Goal: Task Accomplishment & Management: Use online tool/utility

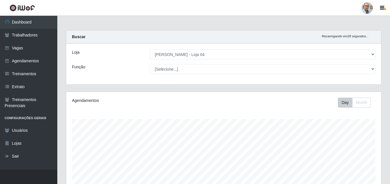
select select "251"
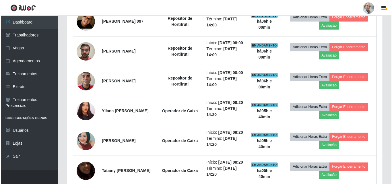
scroll to position [468, 0]
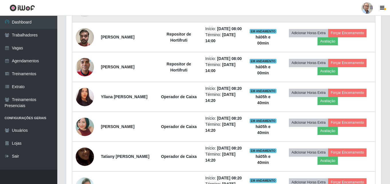
click at [91, 21] on img at bounding box center [85, 7] width 18 height 28
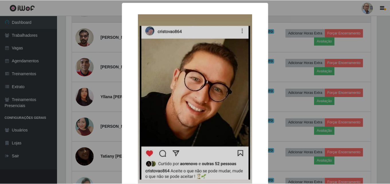
scroll to position [119, 312]
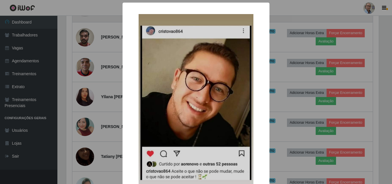
click at [91, 52] on div "× OK Cancel" at bounding box center [196, 92] width 392 height 184
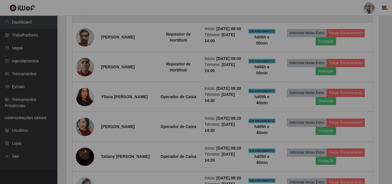
scroll to position [119, 315]
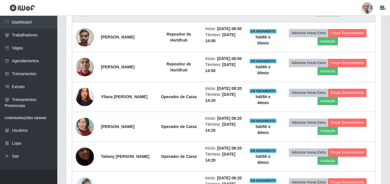
click at [337, 15] on button "Avaliação" at bounding box center [328, 11] width 20 height 8
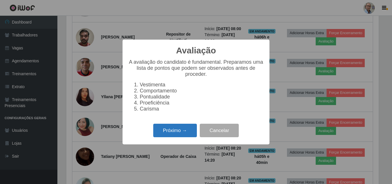
click at [182, 137] on button "Próximo →" at bounding box center [175, 130] width 44 height 13
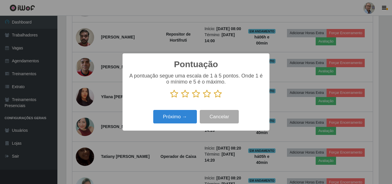
scroll to position [286597, 286404]
click at [218, 94] on icon at bounding box center [218, 93] width 8 height 9
click at [214, 98] on input "radio" at bounding box center [214, 98] width 0 height 0
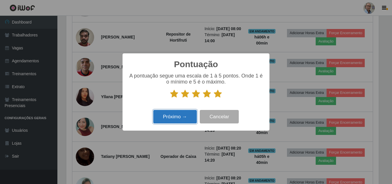
click at [174, 116] on button "Próximo →" at bounding box center [175, 116] width 44 height 13
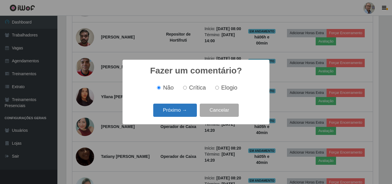
click at [178, 108] on button "Próximo →" at bounding box center [175, 110] width 44 height 13
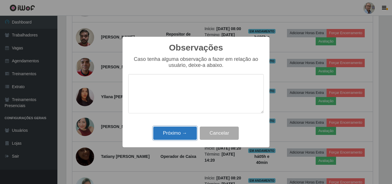
click at [178, 131] on button "Próximo →" at bounding box center [175, 132] width 44 height 13
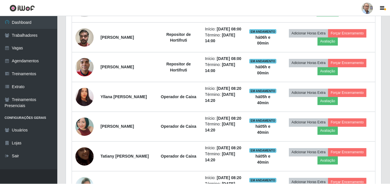
scroll to position [119, 315]
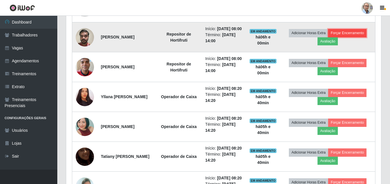
click at [356, 37] on button "Forçar Encerramento" at bounding box center [347, 33] width 38 height 8
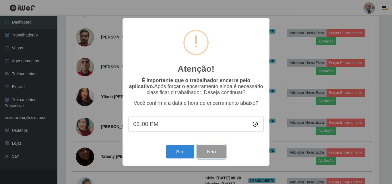
click at [215, 155] on button "Não" at bounding box center [211, 151] width 28 height 13
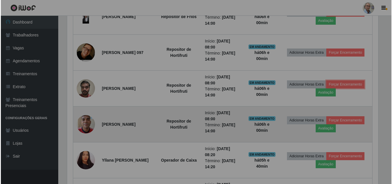
scroll to position [119, 315]
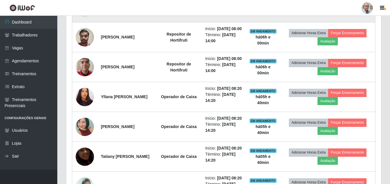
click at [356, 11] on button "Forçar Encerramento" at bounding box center [347, 7] width 38 height 8
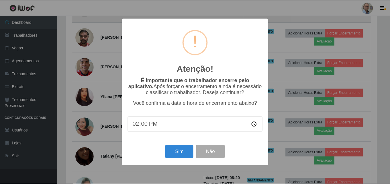
scroll to position [119, 312]
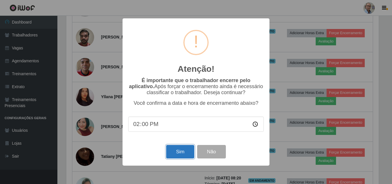
click at [180, 150] on button "Sim" at bounding box center [180, 151] width 28 height 13
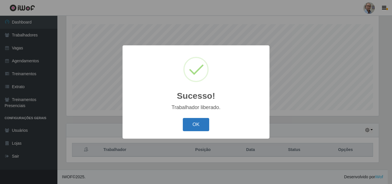
click at [201, 120] on button "OK" at bounding box center [196, 124] width 27 height 13
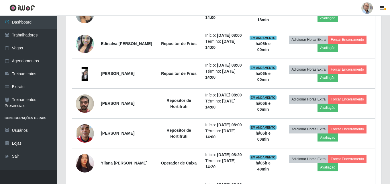
scroll to position [0, 0]
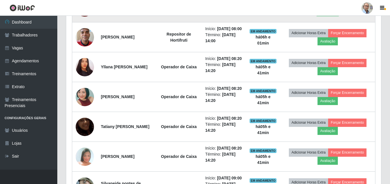
click at [337, 15] on button "Avaliação" at bounding box center [328, 11] width 20 height 8
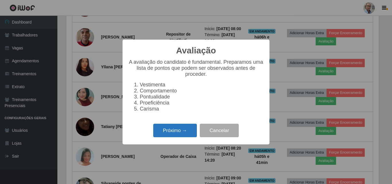
click at [183, 132] on button "Próximo →" at bounding box center [175, 130] width 44 height 13
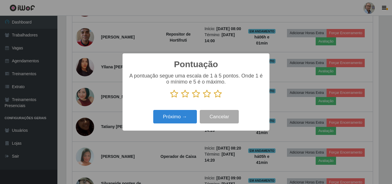
scroll to position [286597, 286404]
click at [180, 118] on button "Próximo →" at bounding box center [175, 116] width 44 height 13
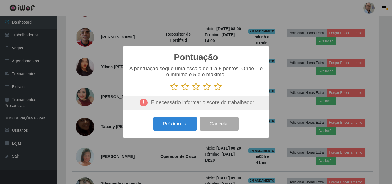
click at [174, 85] on icon at bounding box center [174, 86] width 8 height 9
click at [170, 91] on input "radio" at bounding box center [170, 91] width 0 height 0
click at [180, 126] on button "Próximo →" at bounding box center [175, 123] width 44 height 13
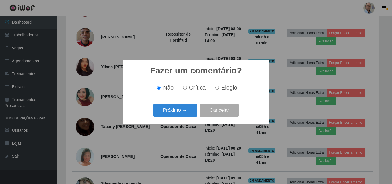
click at [186, 88] on input "Crítica" at bounding box center [185, 88] width 4 height 4
radio input "true"
click at [183, 110] on button "Próximo →" at bounding box center [175, 110] width 44 height 13
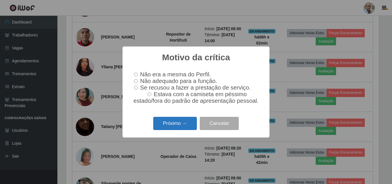
click at [178, 124] on button "Próximo →" at bounding box center [175, 123] width 44 height 13
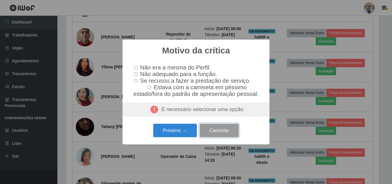
click at [207, 134] on button "Cancelar" at bounding box center [219, 130] width 39 height 13
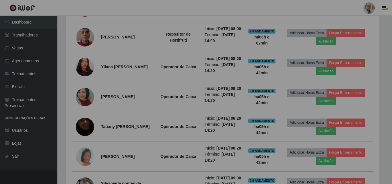
scroll to position [119, 315]
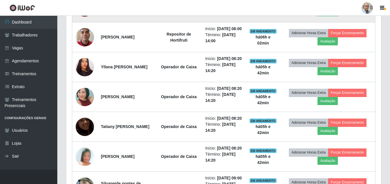
click at [333, 15] on button "Avaliação" at bounding box center [328, 11] width 20 height 8
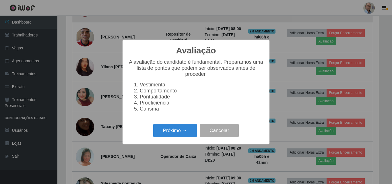
scroll to position [119, 312]
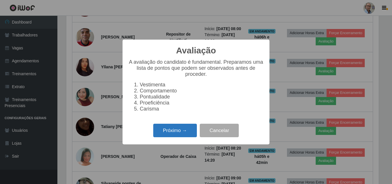
click at [172, 134] on button "Próximo →" at bounding box center [175, 130] width 44 height 13
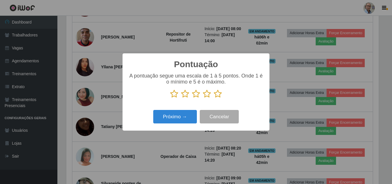
click at [175, 94] on icon at bounding box center [174, 93] width 8 height 9
click at [170, 98] on input "radio" at bounding box center [170, 98] width 0 height 0
click at [176, 115] on button "Próximo →" at bounding box center [175, 116] width 44 height 13
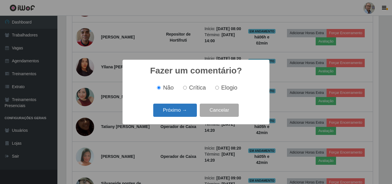
click at [176, 111] on button "Próximo →" at bounding box center [175, 110] width 44 height 13
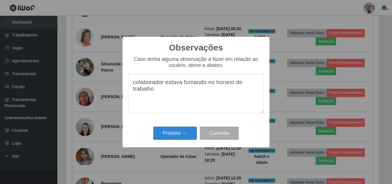
click at [227, 86] on textarea "colaborador estava fumando no horario de trabalho" at bounding box center [195, 93] width 135 height 39
drag, startPoint x: 157, startPoint y: 93, endPoint x: 200, endPoint y: 113, distance: 47.5
click at [158, 95] on textarea "colaborador estava fumando no horário de trabalho" at bounding box center [195, 93] width 135 height 39
type textarea "colaborador estava fumando no horário de trabalho."
click at [172, 135] on button "Próximo →" at bounding box center [175, 132] width 44 height 13
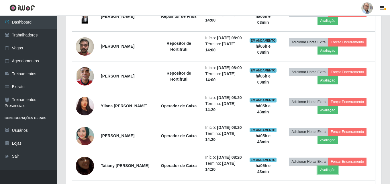
scroll to position [324, 0]
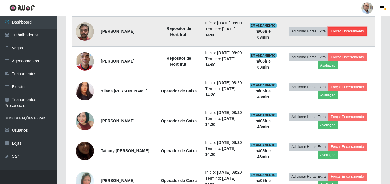
click at [343, 35] on button "Forçar Encerramento" at bounding box center [347, 31] width 38 height 8
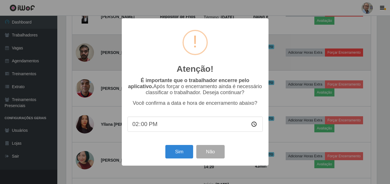
scroll to position [119, 312]
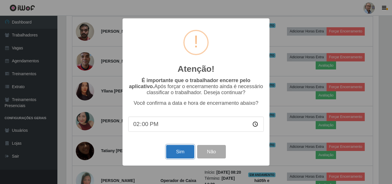
click at [182, 154] on button "Sim" at bounding box center [180, 151] width 28 height 13
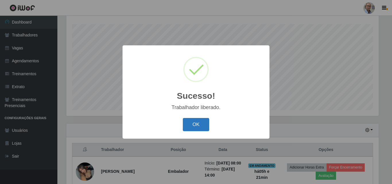
click at [195, 120] on button "OK" at bounding box center [196, 124] width 27 height 13
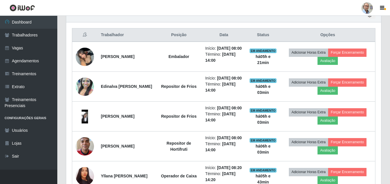
scroll to position [66, 0]
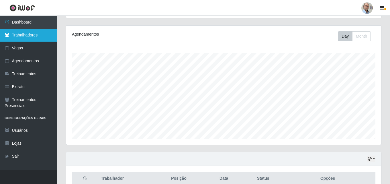
click at [25, 35] on link "Trabalhadores" at bounding box center [28, 35] width 57 height 13
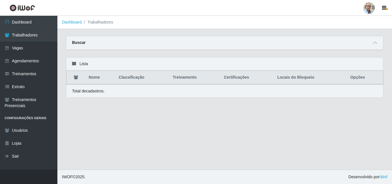
click at [187, 43] on div "Buscar" at bounding box center [224, 43] width 317 height 14
click at [375, 43] on icon at bounding box center [375, 43] width 4 height 4
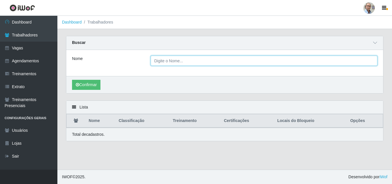
click at [216, 61] on input "Nome" at bounding box center [264, 61] width 227 height 10
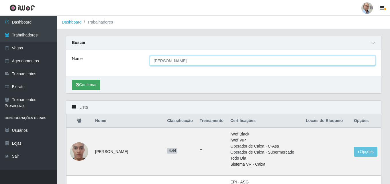
type input "lucas matheus silva oliveira"
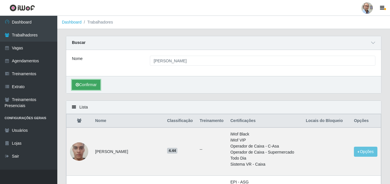
click at [87, 85] on button "Confirmar" at bounding box center [86, 85] width 28 height 10
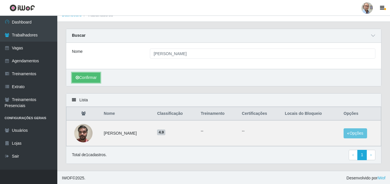
scroll to position [9, 0]
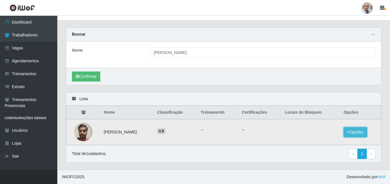
click at [358, 133] on button "Opções" at bounding box center [356, 132] width 24 height 10
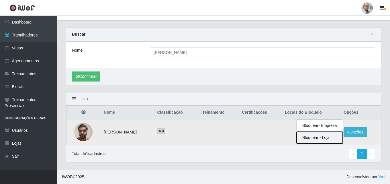
click at [331, 137] on button "Bloquear - Loja" at bounding box center [320, 138] width 46 height 12
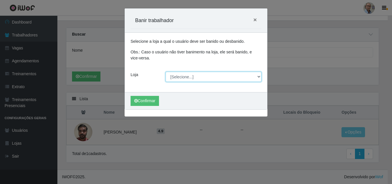
click at [260, 76] on select "[Selecione...] Mar Vermelho - Loja 04" at bounding box center [213, 77] width 96 height 10
select select "251"
click at [165, 72] on select "[Selecione...] Mar Vermelho - Loja 04" at bounding box center [213, 77] width 96 height 10
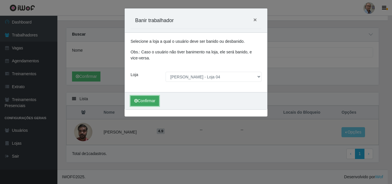
click at [150, 100] on button "Confirmar" at bounding box center [144, 101] width 28 height 10
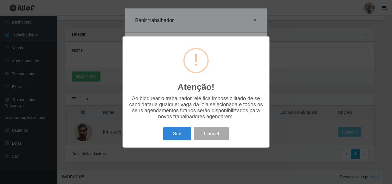
click at [178, 134] on button "Sim" at bounding box center [177, 133] width 28 height 13
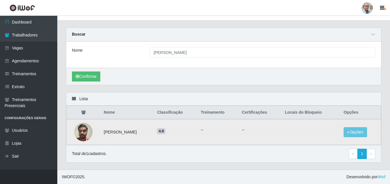
scroll to position [0, 0]
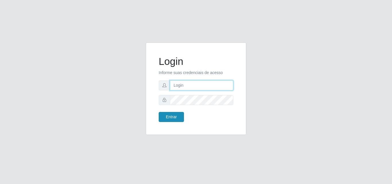
type input "[EMAIL_ADDRESS][DOMAIN_NAME]"
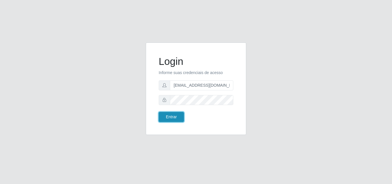
click at [174, 117] on button "Entrar" at bounding box center [171, 117] width 25 height 10
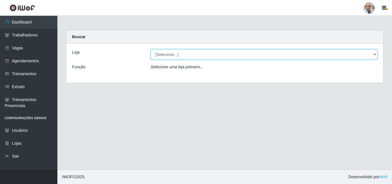
click at [375, 53] on select "[Selecione...] Mar Vermelho - Loja 04" at bounding box center [264, 54] width 227 height 10
select select "251"
click at [151, 49] on select "[Selecione...] Mar Vermelho - Loja 04" at bounding box center [264, 54] width 227 height 10
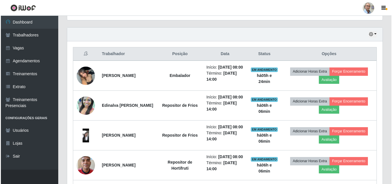
scroll to position [201, 0]
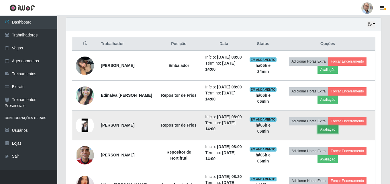
click at [338, 133] on button "Avaliação" at bounding box center [328, 129] width 20 height 8
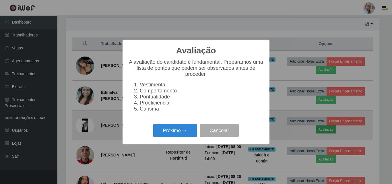
scroll to position [119, 312]
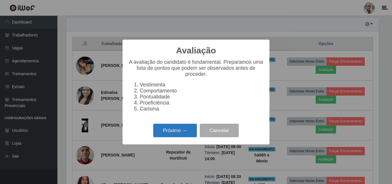
click at [186, 134] on button "Próximo →" at bounding box center [175, 130] width 44 height 13
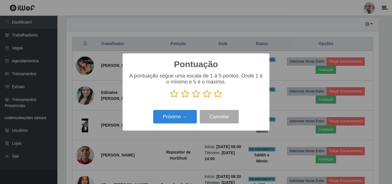
click at [218, 95] on icon at bounding box center [218, 93] width 8 height 9
click at [214, 98] on input "radio" at bounding box center [214, 98] width 0 height 0
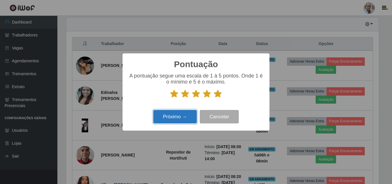
click at [182, 119] on button "Próximo →" at bounding box center [175, 116] width 44 height 13
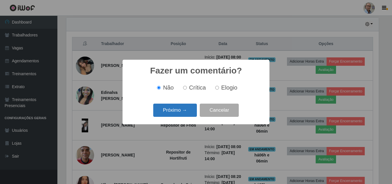
click at [180, 109] on button "Próximo →" at bounding box center [175, 110] width 44 height 13
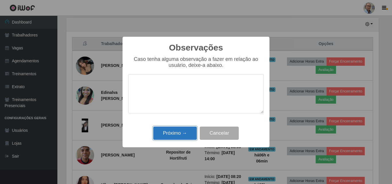
click at [181, 132] on button "Próximo →" at bounding box center [175, 132] width 44 height 13
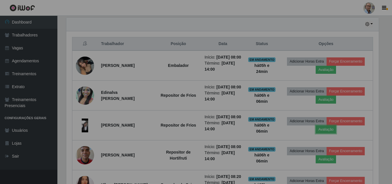
scroll to position [119, 315]
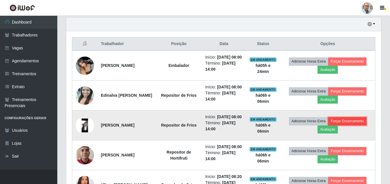
click at [341, 125] on button "Forçar Encerramento" at bounding box center [347, 121] width 38 height 8
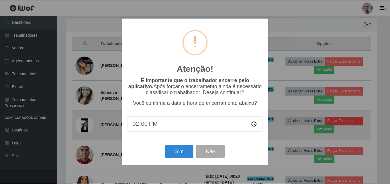
scroll to position [119, 312]
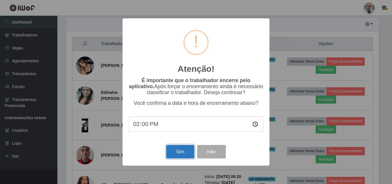
click at [180, 151] on button "Sim" at bounding box center [180, 151] width 28 height 13
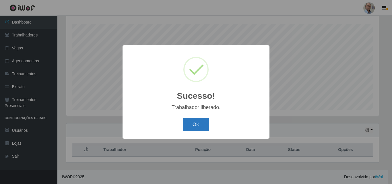
click at [200, 125] on button "OK" at bounding box center [196, 124] width 27 height 13
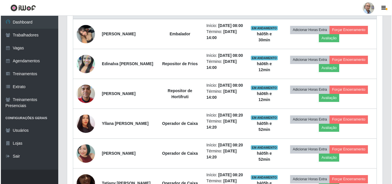
scroll to position [238, 0]
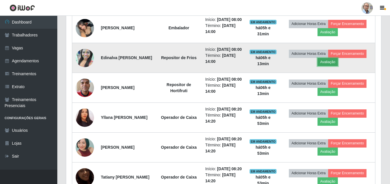
click at [331, 66] on button "Avaliação" at bounding box center [328, 62] width 20 height 8
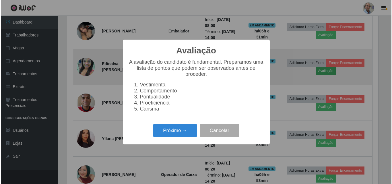
scroll to position [119, 312]
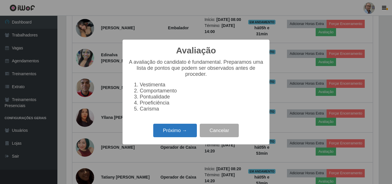
click at [181, 131] on button "Próximo →" at bounding box center [175, 130] width 44 height 13
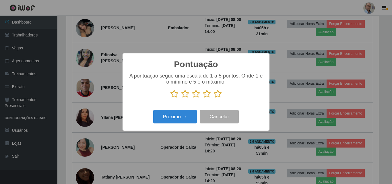
scroll to position [286597, 286404]
click at [218, 96] on icon at bounding box center [218, 93] width 8 height 9
click at [214, 98] on input "radio" at bounding box center [214, 98] width 0 height 0
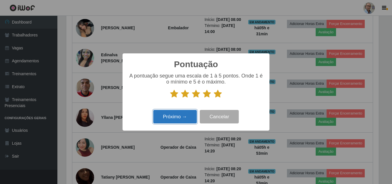
click at [186, 115] on button "Próximo →" at bounding box center [175, 116] width 44 height 13
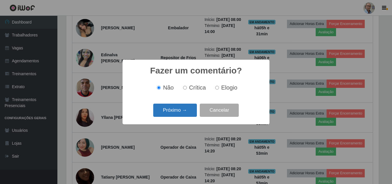
click at [185, 112] on button "Próximo →" at bounding box center [175, 110] width 44 height 13
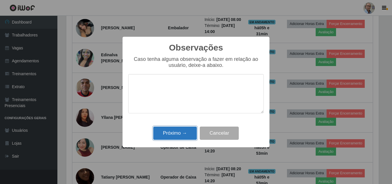
click at [180, 132] on button "Próximo →" at bounding box center [175, 132] width 44 height 13
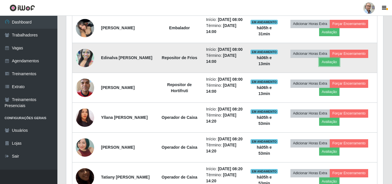
scroll to position [119, 315]
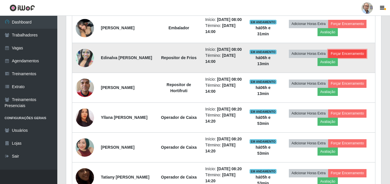
click at [347, 58] on button "Forçar Encerramento" at bounding box center [347, 54] width 38 height 8
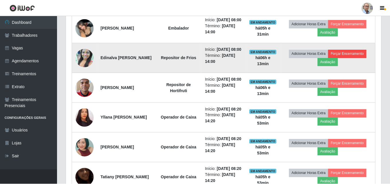
scroll to position [119, 312]
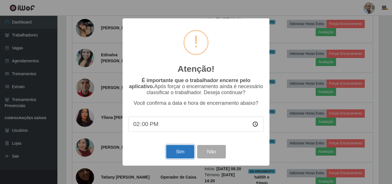
click at [186, 149] on button "Sim" at bounding box center [180, 151] width 28 height 13
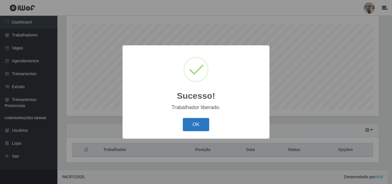
click at [197, 124] on button "OK" at bounding box center [196, 124] width 27 height 13
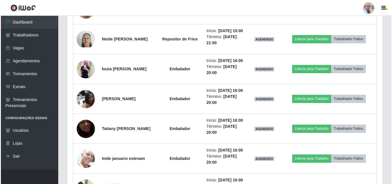
scroll to position [496, 0]
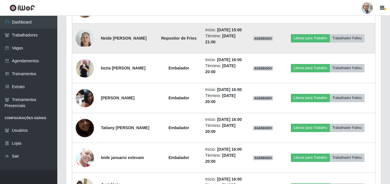
click at [87, 46] on img at bounding box center [85, 38] width 18 height 16
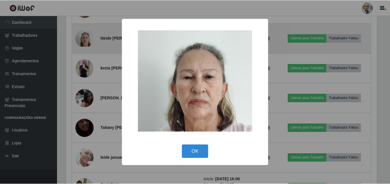
scroll to position [119, 312]
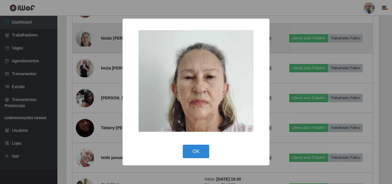
click at [87, 95] on div "× OK Cancel" at bounding box center [196, 92] width 392 height 184
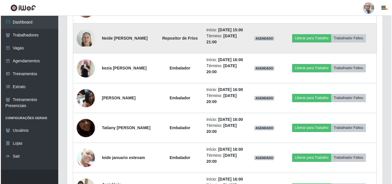
scroll to position [119, 315]
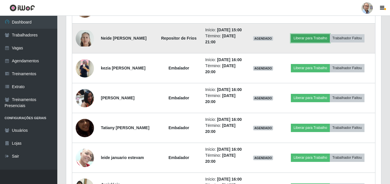
click at [319, 42] on button "Liberar para Trabalho" at bounding box center [310, 38] width 39 height 8
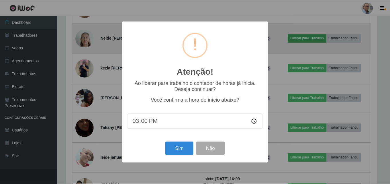
scroll to position [119, 312]
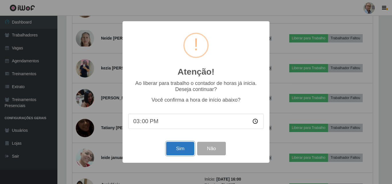
click at [187, 149] on button "Sim" at bounding box center [180, 148] width 28 height 13
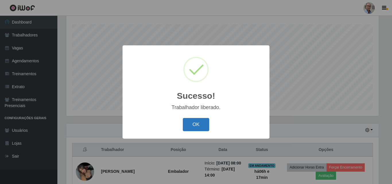
click at [198, 124] on button "OK" at bounding box center [196, 124] width 27 height 13
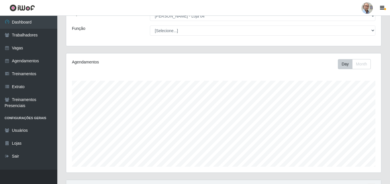
scroll to position [0, 0]
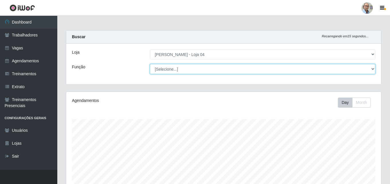
click at [230, 68] on select "[Selecione...] ASG ASG + ASG ++ Auxiliar de Depósito Auxiliar de Depósito + Aux…" at bounding box center [263, 69] width 226 height 10
select select "112"
click at [150, 64] on select "[Selecione...] ASG ASG + ASG ++ Auxiliar de Depósito Auxiliar de Depósito + Aux…" at bounding box center [263, 69] width 226 height 10
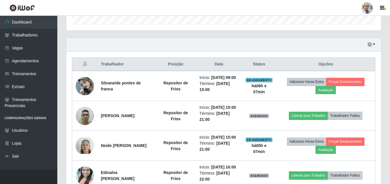
scroll to position [181, 0]
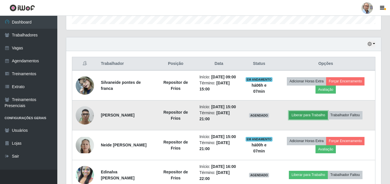
click at [317, 119] on button "Liberar para Trabalho" at bounding box center [308, 115] width 39 height 8
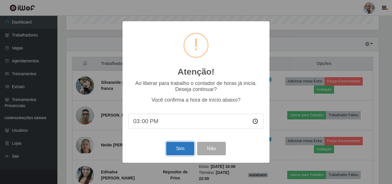
click at [171, 148] on button "Sim" at bounding box center [180, 148] width 28 height 13
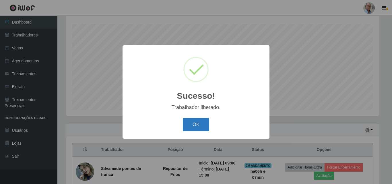
click at [200, 125] on button "OK" at bounding box center [196, 124] width 27 height 13
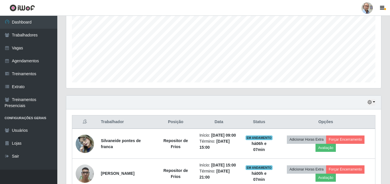
scroll to position [152, 0]
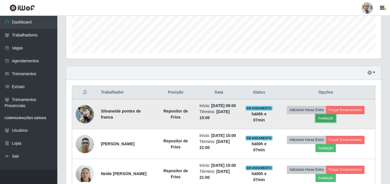
click at [332, 120] on button "Avaliação" at bounding box center [326, 118] width 20 height 8
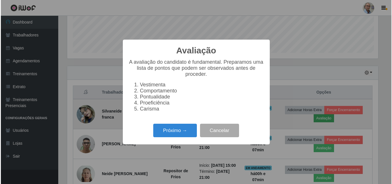
scroll to position [119, 312]
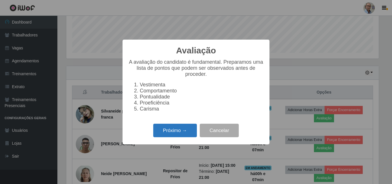
click at [182, 131] on button "Próximo →" at bounding box center [175, 130] width 44 height 13
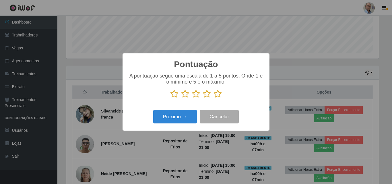
click at [184, 97] on icon at bounding box center [185, 93] width 8 height 9
click at [181, 98] on input "radio" at bounding box center [181, 98] width 0 height 0
click at [177, 112] on button "Próximo →" at bounding box center [175, 116] width 44 height 13
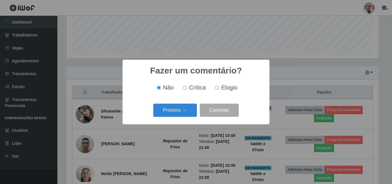
click at [177, 112] on button "Próximo →" at bounding box center [175, 110] width 44 height 13
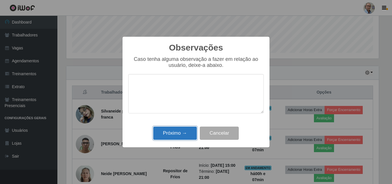
click at [180, 132] on button "Próximo →" at bounding box center [175, 132] width 44 height 13
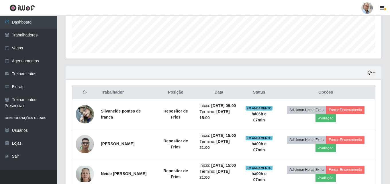
scroll to position [119, 315]
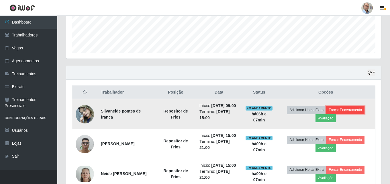
click at [350, 113] on button "Forçar Encerramento" at bounding box center [345, 110] width 38 height 8
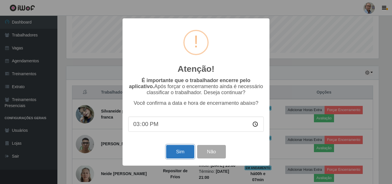
click at [181, 151] on button "Sim" at bounding box center [180, 151] width 28 height 13
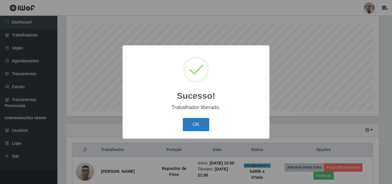
click at [203, 124] on button "OK" at bounding box center [196, 124] width 27 height 13
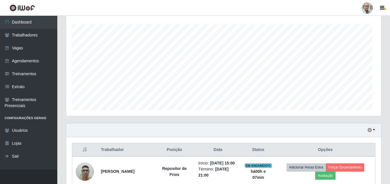
scroll to position [119, 315]
